Goal: Task Accomplishment & Management: Use online tool/utility

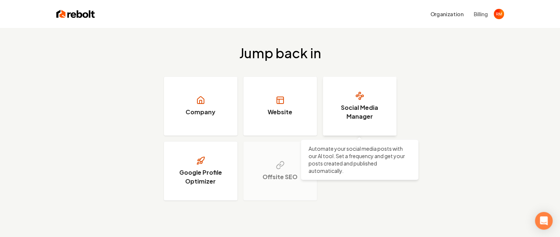
click at [352, 101] on link "Social Media Manager" at bounding box center [360, 106] width 74 height 59
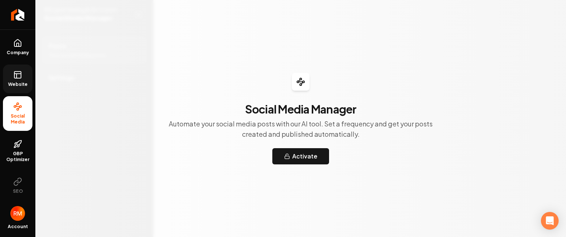
click at [17, 78] on icon at bounding box center [17, 76] width 0 height 4
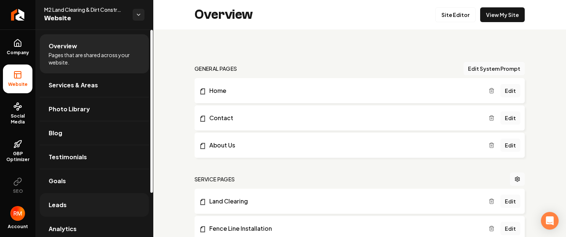
click at [54, 202] on span "Leads" at bounding box center [58, 204] width 18 height 9
